Goal: Transaction & Acquisition: Purchase product/service

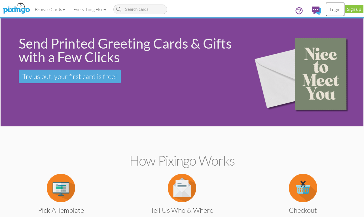
click at [333, 8] on link "Login" at bounding box center [335, 9] width 19 height 14
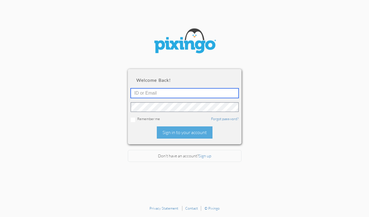
type input "[EMAIL_ADDRESS][DOMAIN_NAME]"
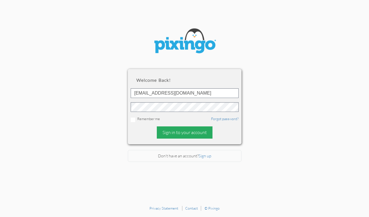
click at [192, 130] on div "Sign in to your account" at bounding box center [185, 132] width 56 height 12
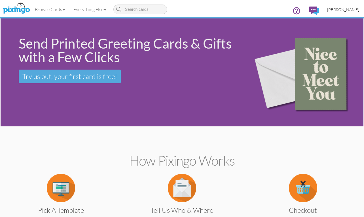
click at [353, 7] on span "[PERSON_NAME]" at bounding box center [343, 9] width 32 height 5
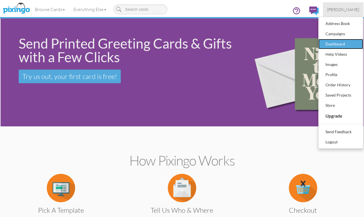
click at [345, 43] on div "Dashboard" at bounding box center [340, 44] width 33 height 9
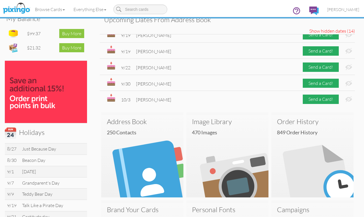
scroll to position [75, 0]
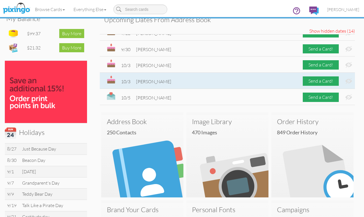
click at [346, 82] on img at bounding box center [349, 81] width 7 height 6
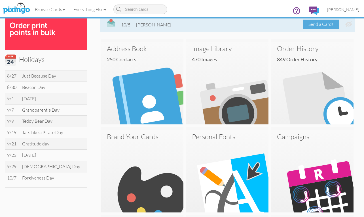
scroll to position [170, 0]
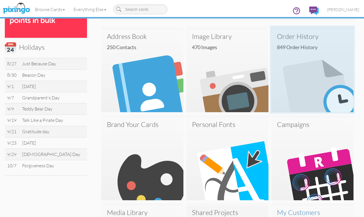
click at [293, 50] on img at bounding box center [312, 71] width 82 height 82
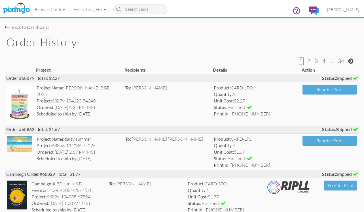
click at [33, 26] on div "Back to Dashboard" at bounding box center [27, 27] width 44 height 7
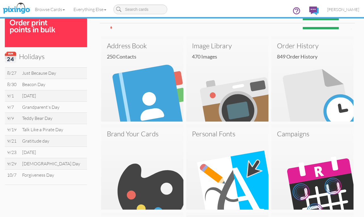
scroll to position [170, 0]
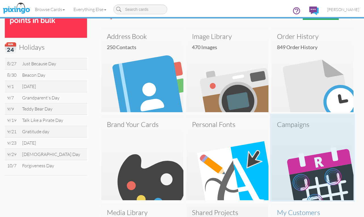
click at [296, 145] on img at bounding box center [312, 159] width 82 height 82
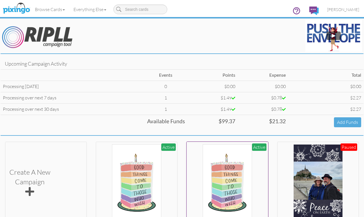
click at [228, 182] on img at bounding box center [227, 182] width 49 height 76
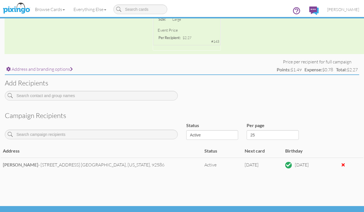
scroll to position [164, 0]
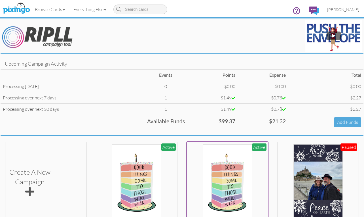
click at [225, 199] on img at bounding box center [227, 182] width 49 height 76
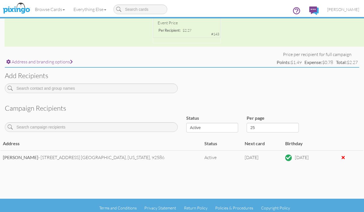
scroll to position [164, 0]
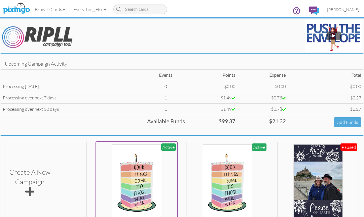
click at [130, 166] on img at bounding box center [136, 182] width 49 height 76
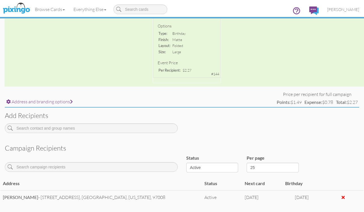
scroll to position [164, 0]
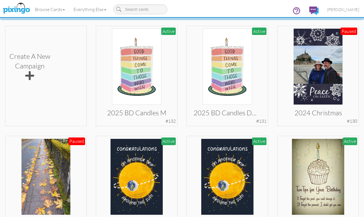
scroll to position [113, 0]
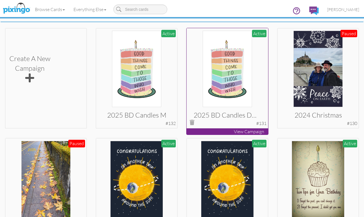
click at [231, 115] on h3 "2025 BD Candles D&M" at bounding box center [228, 114] width 68 height 7
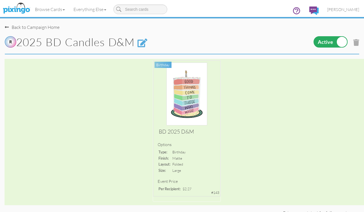
click at [31, 28] on div "Back to Campaign Home" at bounding box center [32, 27] width 55 height 7
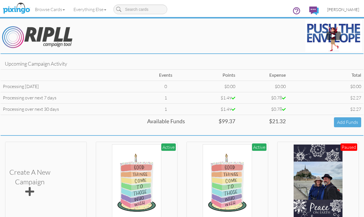
click at [351, 11] on span "[PERSON_NAME]" at bounding box center [343, 9] width 32 height 5
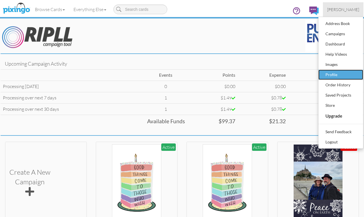
click at [336, 75] on div "Profile" at bounding box center [340, 74] width 33 height 9
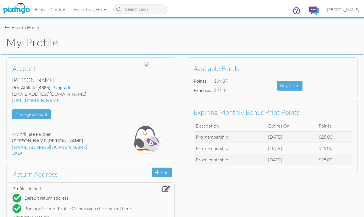
click at [24, 28] on div "Back to Home" at bounding box center [22, 27] width 34 height 7
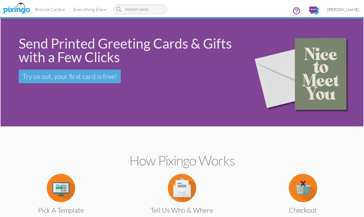
click at [346, 7] on link "[PERSON_NAME]" at bounding box center [343, 9] width 41 height 14
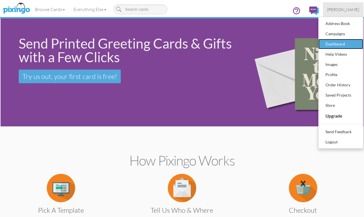
click at [339, 44] on div "Dashboard" at bounding box center [340, 44] width 33 height 9
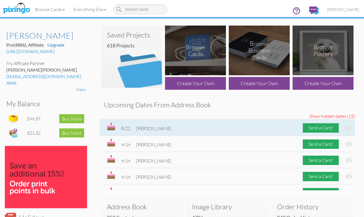
click at [347, 130] on img at bounding box center [349, 128] width 7 height 6
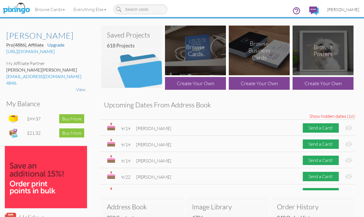
click at [342, 7] on span "[PERSON_NAME]" at bounding box center [343, 9] width 32 height 5
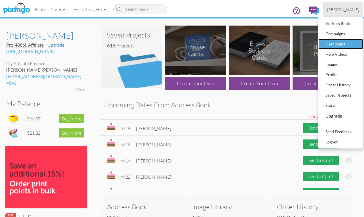
click at [334, 42] on div "Dashboard" at bounding box center [340, 44] width 33 height 9
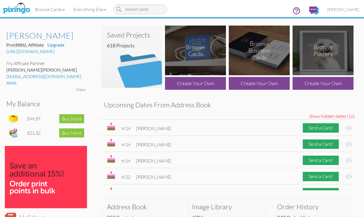
click at [334, 42] on img at bounding box center [323, 51] width 61 height 50
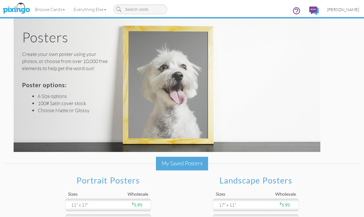
click at [347, 10] on span "[PERSON_NAME]" at bounding box center [343, 9] width 32 height 5
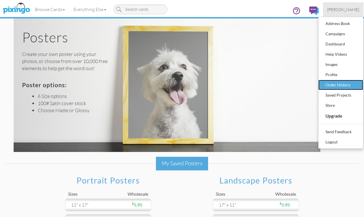
click at [334, 83] on div "Order History" at bounding box center [340, 85] width 33 height 9
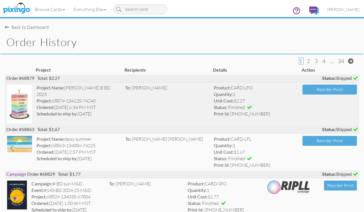
click at [19, 110] on img at bounding box center [19, 104] width 25 height 39
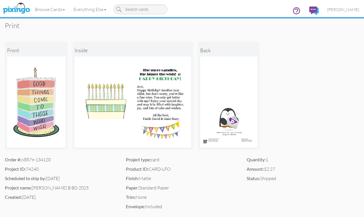
scroll to position [113, 0]
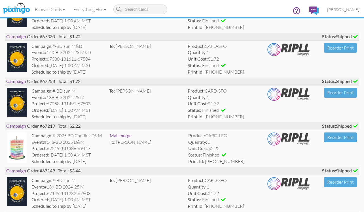
scroll to position [965, 0]
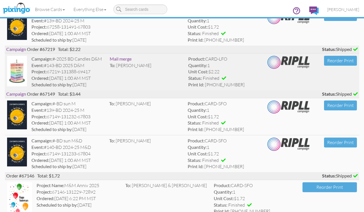
click at [17, 70] on img at bounding box center [17, 71] width 20 height 31
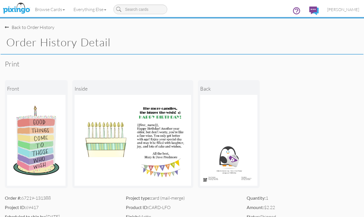
click at [245, 177] on img at bounding box center [228, 140] width 57 height 91
click at [29, 25] on div "Back to Order History" at bounding box center [30, 27] width 50 height 7
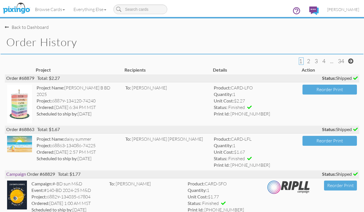
click at [28, 25] on div "Back to Dashboard" at bounding box center [27, 27] width 44 height 7
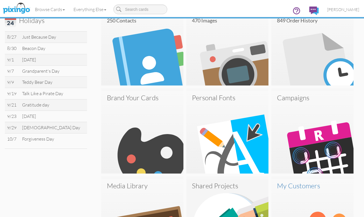
scroll to position [211, 0]
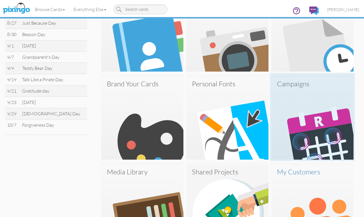
click at [311, 120] on img at bounding box center [312, 118] width 82 height 82
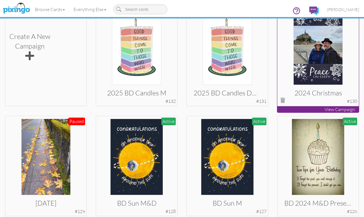
scroll to position [142, 0]
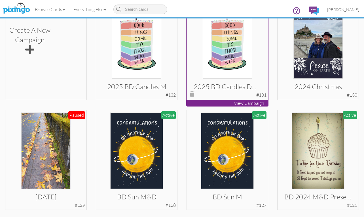
click at [229, 59] on img at bounding box center [227, 40] width 49 height 76
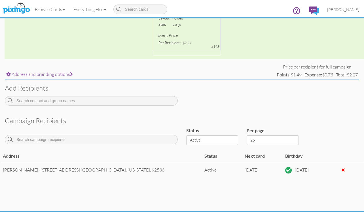
scroll to position [164, 0]
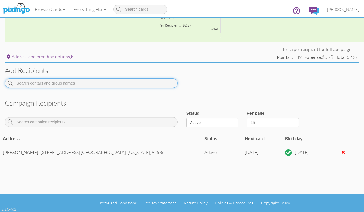
click at [132, 82] on input at bounding box center [91, 84] width 173 height 10
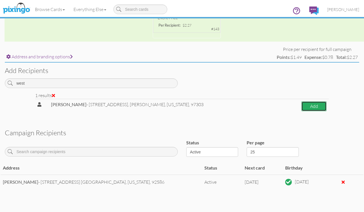
click at [307, 106] on button "Add" at bounding box center [314, 107] width 25 height 10
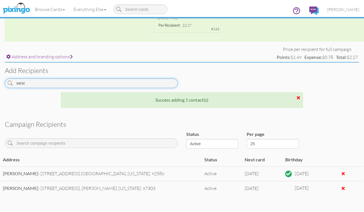
drag, startPoint x: 30, startPoint y: 83, endPoint x: 6, endPoint y: 83, distance: 23.8
click at [6, 83] on input "west" at bounding box center [91, 84] width 173 height 10
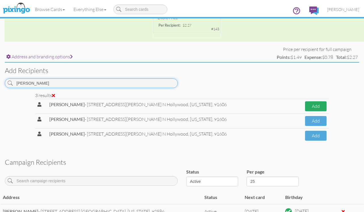
type input "[PERSON_NAME]"
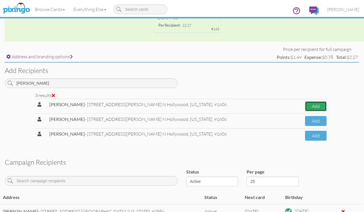
click at [313, 104] on button "Add" at bounding box center [316, 107] width 22 height 10
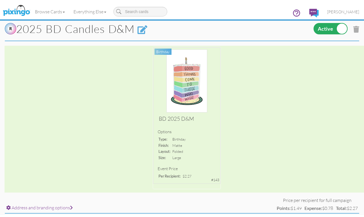
scroll to position [0, 0]
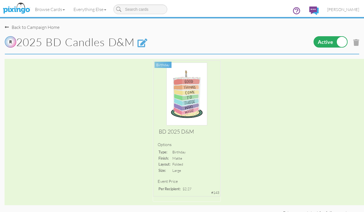
click at [20, 28] on div "Back to Campaign Home" at bounding box center [32, 27] width 55 height 7
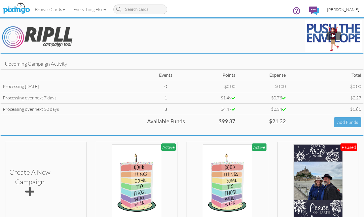
click at [353, 9] on span "[PERSON_NAME]" at bounding box center [343, 9] width 32 height 5
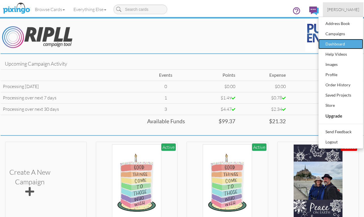
click at [342, 41] on div "Dashboard" at bounding box center [340, 44] width 33 height 9
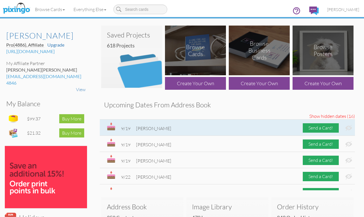
click at [346, 128] on img at bounding box center [349, 128] width 7 height 6
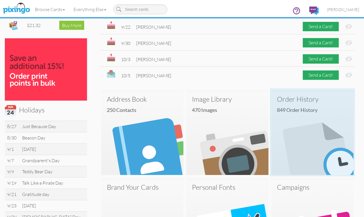
scroll to position [113, 0]
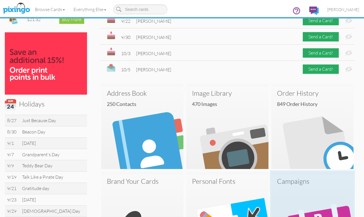
click at [314, 191] on img at bounding box center [312, 215] width 82 height 82
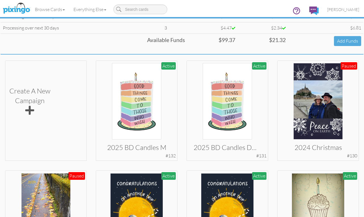
scroll to position [113, 0]
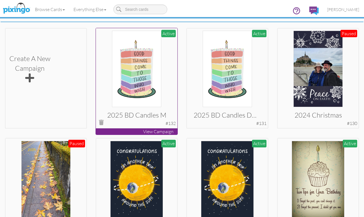
click at [129, 73] on img at bounding box center [136, 69] width 49 height 76
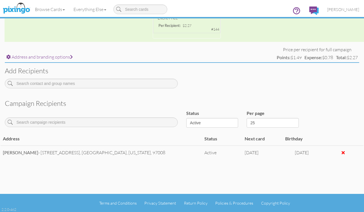
scroll to position [164, 0]
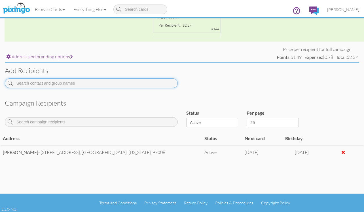
click at [134, 82] on input at bounding box center [91, 84] width 173 height 10
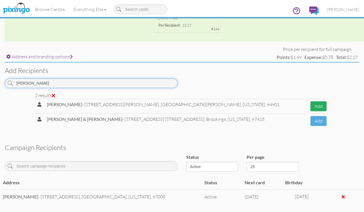
type input "[PERSON_NAME]"
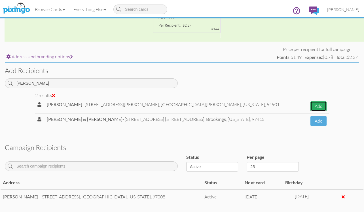
click at [322, 104] on button "Add" at bounding box center [319, 107] width 16 height 10
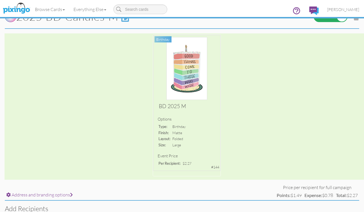
scroll to position [0, 0]
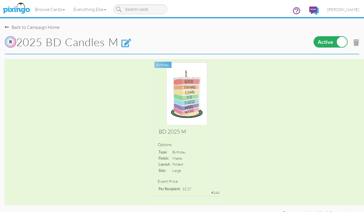
click at [35, 27] on div "Back to Campaign Home" at bounding box center [32, 27] width 55 height 7
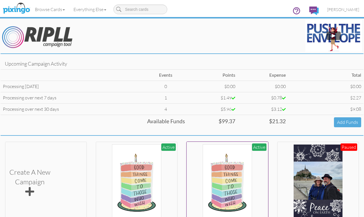
click at [229, 181] on img at bounding box center [227, 182] width 49 height 76
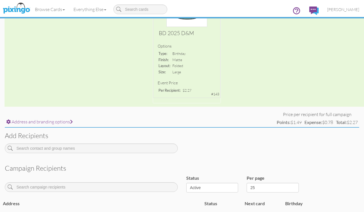
scroll to position [110, 0]
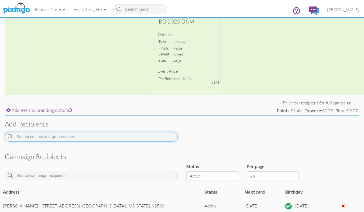
click at [100, 137] on input at bounding box center [91, 137] width 173 height 10
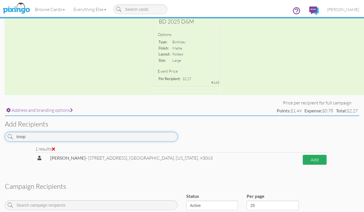
type input "troop"
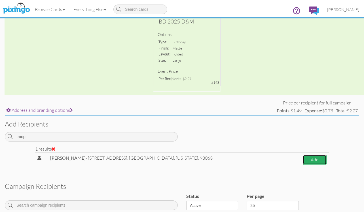
click at [311, 161] on button "Add" at bounding box center [315, 160] width 24 height 10
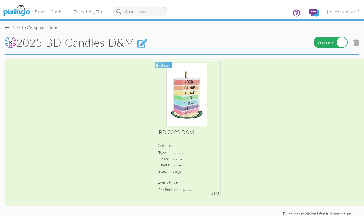
scroll to position [0, 0]
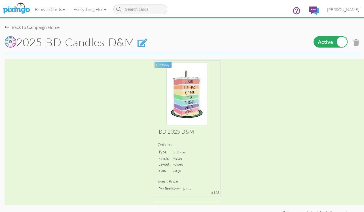
click at [34, 28] on div "Back to Campaign Home" at bounding box center [32, 27] width 55 height 7
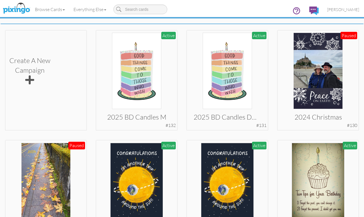
scroll to position [113, 0]
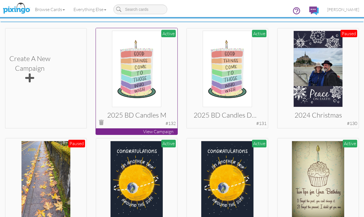
click at [131, 78] on img at bounding box center [136, 69] width 49 height 76
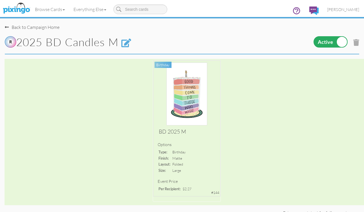
click at [47, 26] on div "Back to Campaign Home" at bounding box center [32, 27] width 55 height 7
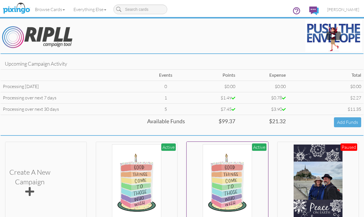
click at [226, 173] on img at bounding box center [227, 182] width 49 height 76
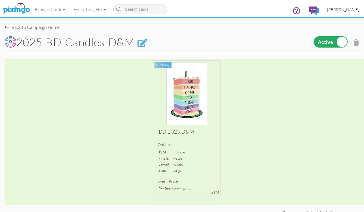
click at [343, 8] on span "[PERSON_NAME]" at bounding box center [343, 9] width 32 height 5
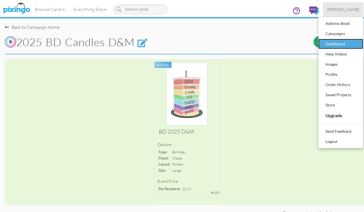
click at [339, 40] on div "Dashboard" at bounding box center [340, 44] width 33 height 9
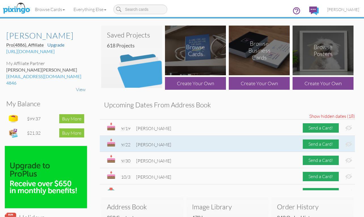
click at [347, 146] on img at bounding box center [349, 144] width 7 height 6
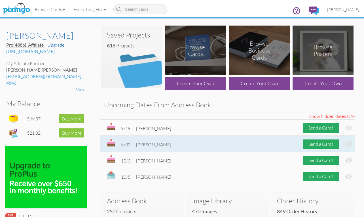
click at [348, 143] on img at bounding box center [349, 144] width 7 height 6
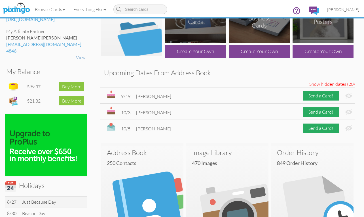
scroll to position [40, 0]
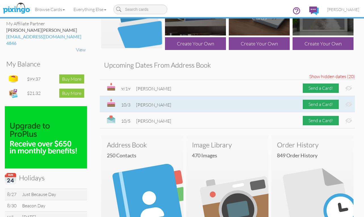
click at [347, 104] on img at bounding box center [349, 104] width 7 height 6
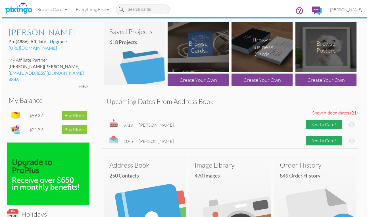
scroll to position [0, 0]
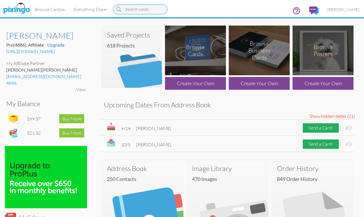
click at [148, 10] on input at bounding box center [140, 10] width 54 height 10
type input "just"
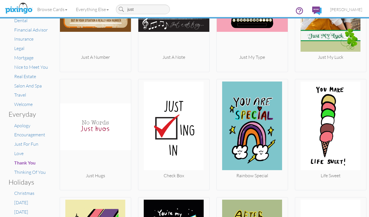
scroll to position [85, 0]
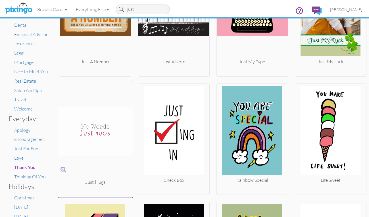
click at [99, 127] on img at bounding box center [95, 130] width 75 height 95
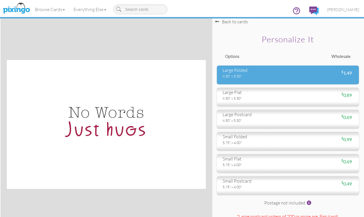
click at [267, 73] on div "8.50" x 5.50"" at bounding box center [253, 75] width 61 height 5
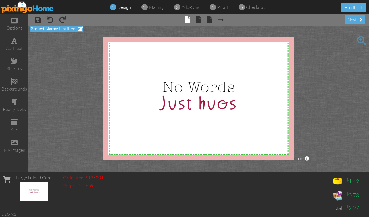
click at [66, 27] on span "Untitled" at bounding box center [67, 29] width 16 height 6
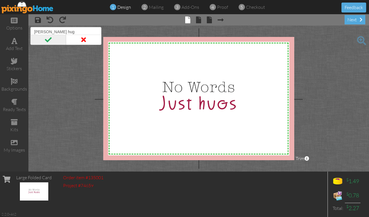
type input "[PERSON_NAME] hug"
click at [48, 40] on span at bounding box center [47, 40] width 35 height 10
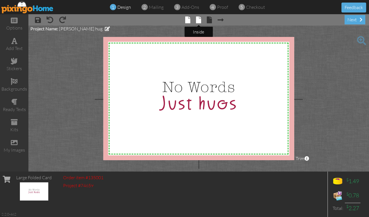
click at [196, 20] on span at bounding box center [198, 19] width 5 height 7
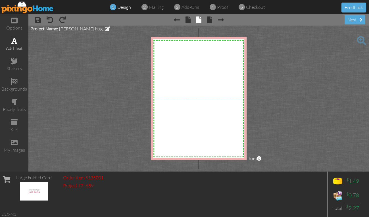
click at [11, 45] on div "add text" at bounding box center [14, 45] width 28 height 20
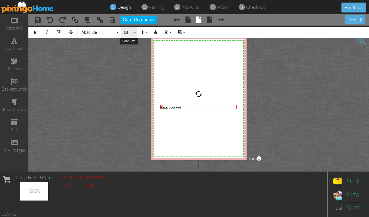
click at [124, 34] on span "18" at bounding box center [128, 32] width 10 height 5
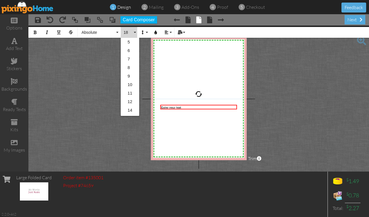
scroll to position [50, 0]
click at [130, 111] on link "30" at bounding box center [130, 110] width 18 height 9
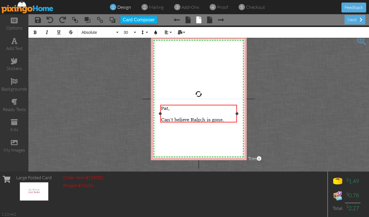
click at [202, 117] on span "Can't believe Ralp;h is gone." at bounding box center [192, 120] width 63 height 6
click at [229, 119] on div "Can't believe [PERSON_NAME] is gone." at bounding box center [198, 122] width 75 height 11
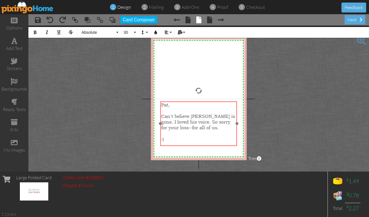
drag, startPoint x: 197, startPoint y: 104, endPoint x: 197, endPoint y: 100, distance: 3.4
click at [197, 100] on div at bounding box center [198, 123] width 79 height 47
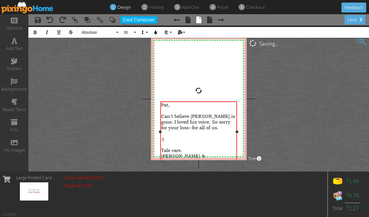
click at [179, 142] on div "​" at bounding box center [198, 145] width 75 height 6
click at [169, 142] on span "Tale care." at bounding box center [171, 145] width 21 height 6
drag, startPoint x: 162, startPoint y: 140, endPoint x: 216, endPoint y: 149, distance: 54.8
click at [216, 149] on div "Pat, ​ Can't believe [PERSON_NAME] is gone. I loved his voice. So sorry for you…" at bounding box center [198, 133] width 75 height 62
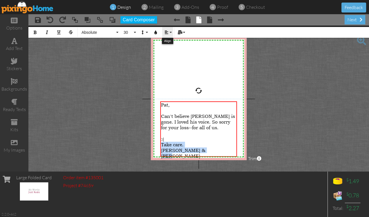
click at [170, 32] on button "Align" at bounding box center [167, 32] width 11 height 11
click at [170, 50] on link "[GEOGRAPHIC_DATA]" at bounding box center [170, 53] width 17 height 9
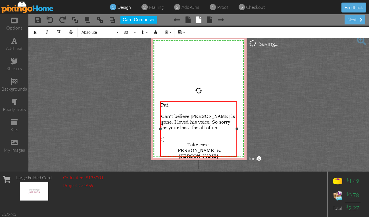
click at [163, 132] on div "​" at bounding box center [198, 133] width 75 height 6
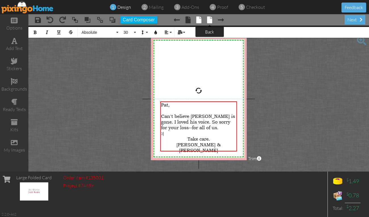
click at [211, 20] on span at bounding box center [209, 19] width 5 height 7
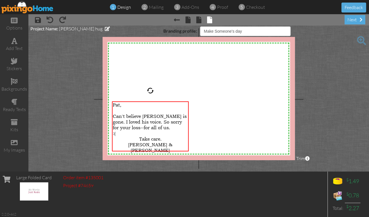
select select "object:13253"
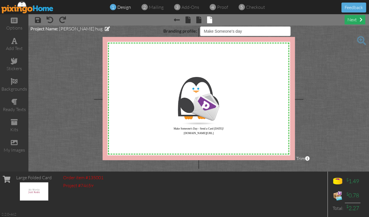
click at [355, 19] on div "next" at bounding box center [354, 19] width 21 height 9
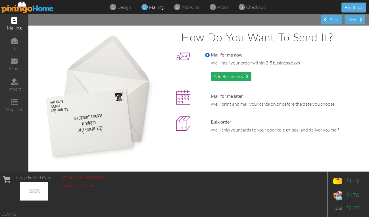
click at [233, 73] on div "Add Recipients" at bounding box center [230, 76] width 41 height 9
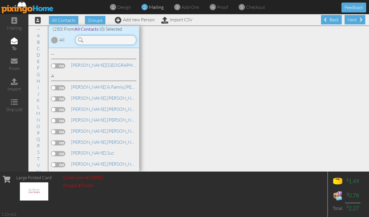
click at [106, 39] on input at bounding box center [105, 40] width 61 height 10
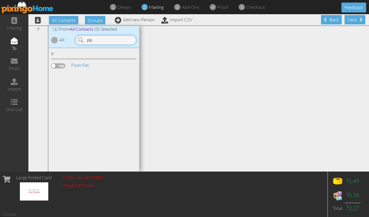
type input "pip"
click at [64, 66] on label at bounding box center [58, 65] width 14 height 5
click at [0, 0] on input "checkbox" at bounding box center [0, 0] width 0 height 0
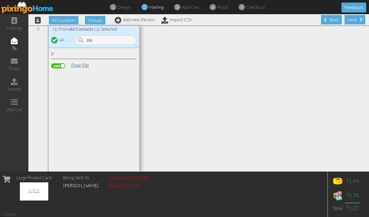
click at [81, 64] on span "Piper," at bounding box center [76, 65] width 11 height 6
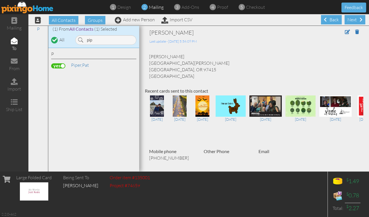
scroll to position [0, 0]
click at [348, 18] on div "Next" at bounding box center [354, 19] width 21 height 9
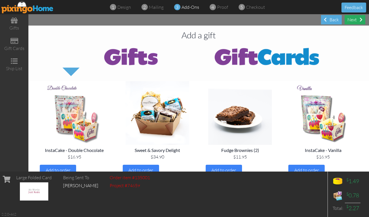
click at [351, 19] on div "Next" at bounding box center [354, 19] width 21 height 9
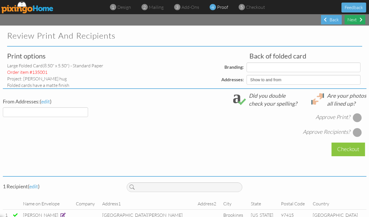
select select "object:14429"
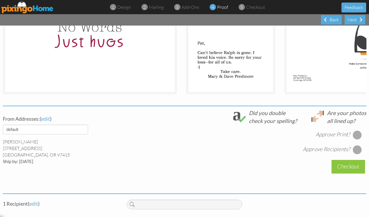
scroll to position [142, 0]
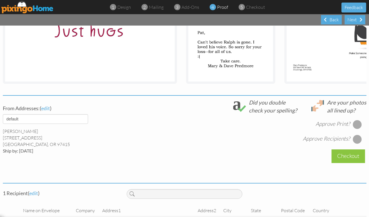
click at [354, 125] on div at bounding box center [356, 124] width 9 height 9
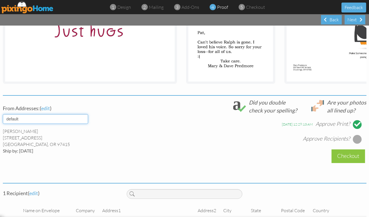
click at [85, 124] on select "default" at bounding box center [45, 119] width 85 height 10
select select "object:14434"
click at [3, 118] on select "default" at bounding box center [45, 119] width 85 height 10
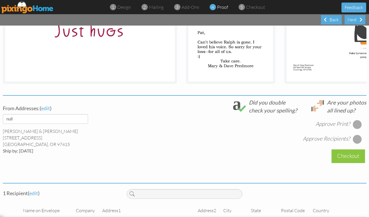
click at [355, 126] on div at bounding box center [356, 124] width 9 height 9
click at [354, 140] on div at bounding box center [356, 138] width 9 height 9
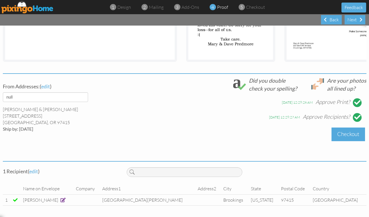
click at [349, 131] on div "Checkout" at bounding box center [347, 133] width 33 height 13
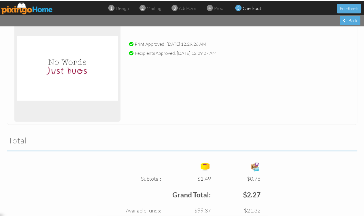
scroll to position [144, 0]
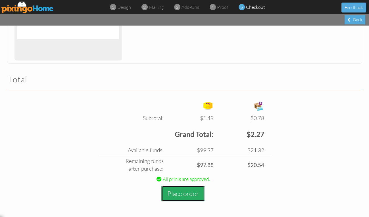
click at [182, 193] on button "Place order" at bounding box center [182, 194] width 43 height 16
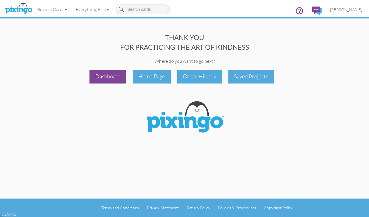
click at [111, 71] on div "Dashboard" at bounding box center [107, 76] width 37 height 13
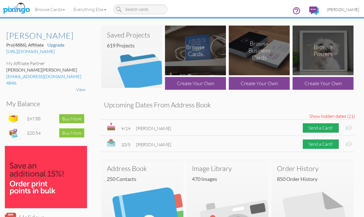
click at [344, 9] on span "[PERSON_NAME]" at bounding box center [343, 9] width 32 height 5
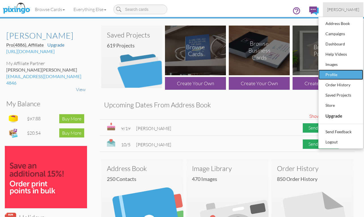
click at [331, 75] on div "Profile" at bounding box center [340, 74] width 33 height 9
